Goal: Task Accomplishment & Management: Use online tool/utility

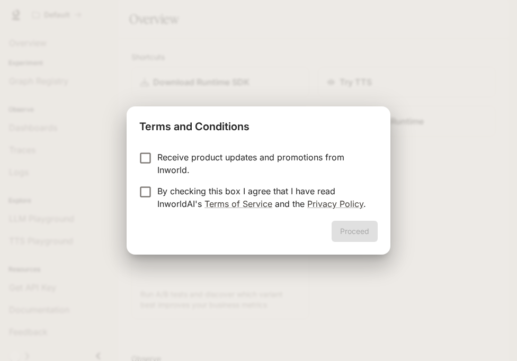
click at [285, 191] on p "By checking this box I agree that I have read InworldAI's Terms of Service and …" at bounding box center [263, 197] width 212 height 25
click at [354, 230] on button "Proceed" at bounding box center [354, 231] width 46 height 21
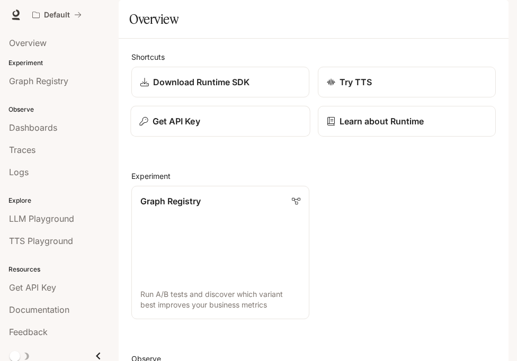
click at [246, 137] on button "Get API Key" at bounding box center [219, 121] width 179 height 31
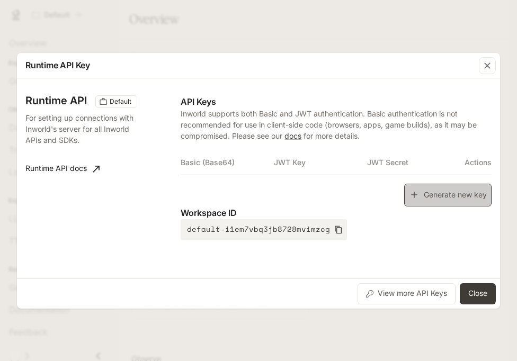
click at [435, 188] on button "Generate new key" at bounding box center [447, 195] width 87 height 23
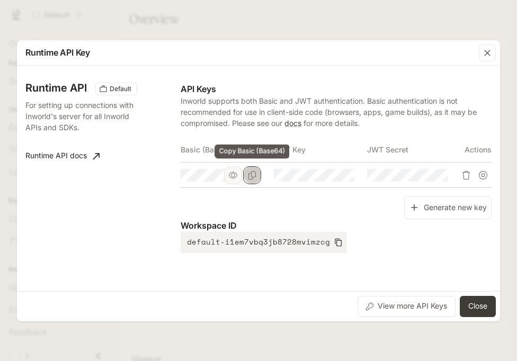
click at [256, 177] on button "Copy Basic (Base64)" at bounding box center [252, 175] width 18 height 18
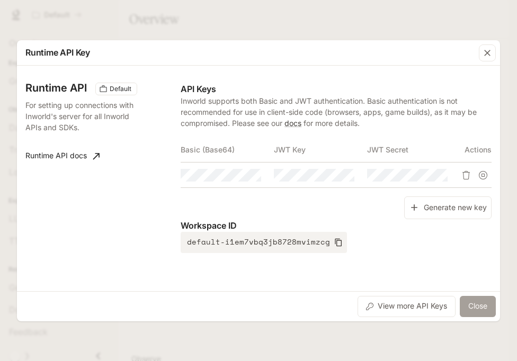
click at [488, 312] on button "Close" at bounding box center [477, 306] width 36 height 21
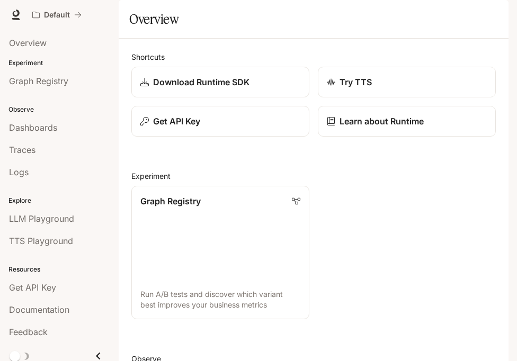
click at [495, 3] on div "Default Documentation Documentation" at bounding box center [258, 15] width 517 height 30
click at [495, 15] on icon "button" at bounding box center [493, 15] width 8 height 8
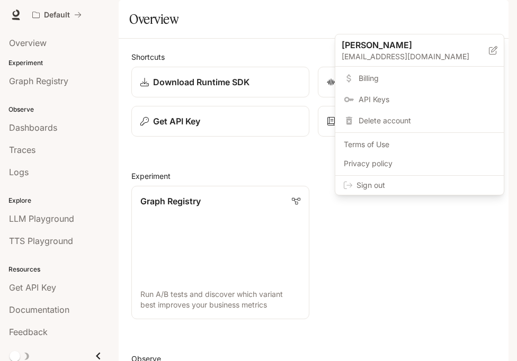
click at [445, 192] on div "Sign out" at bounding box center [419, 185] width 168 height 19
